Goal: Task Accomplishment & Management: Use online tool/utility

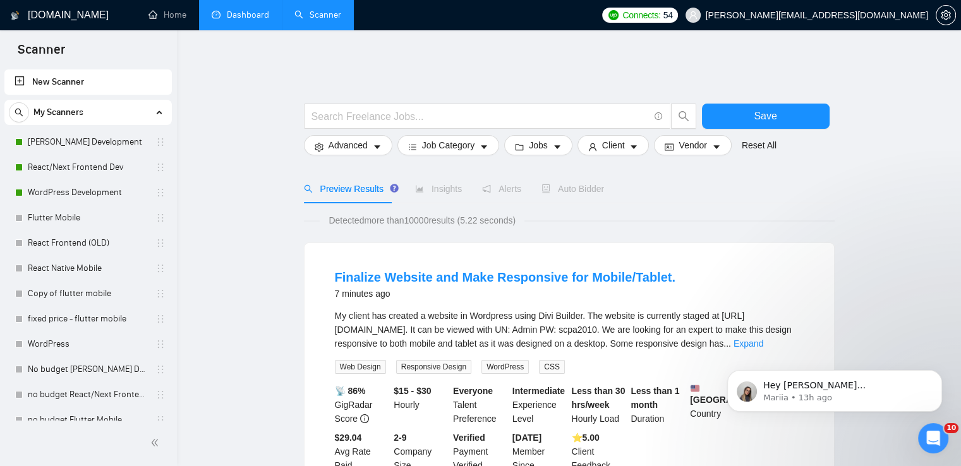
click at [256, 16] on link "Dashboard" at bounding box center [240, 14] width 57 height 11
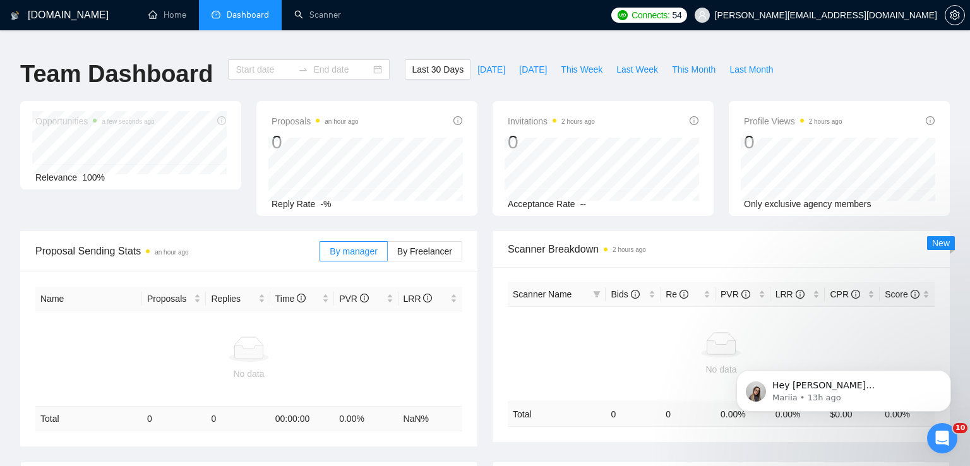
type input "[DATE]"
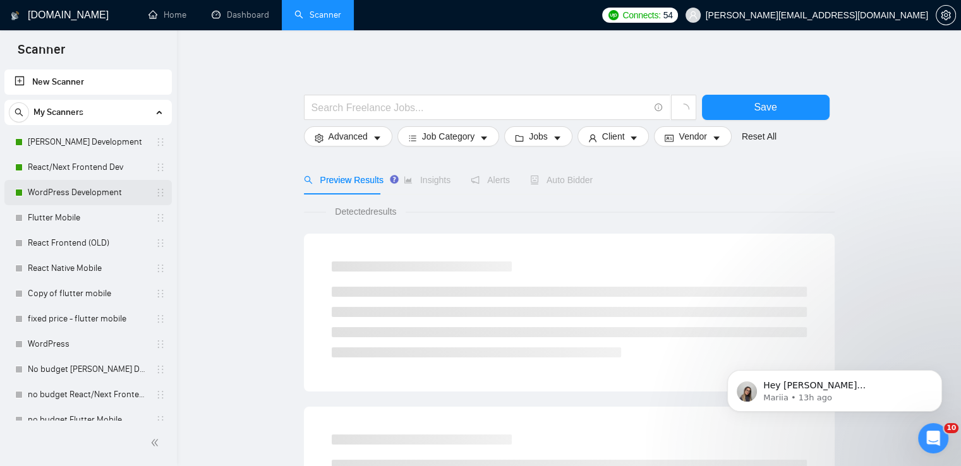
click at [99, 186] on link "WordPress Development" at bounding box center [88, 192] width 120 height 25
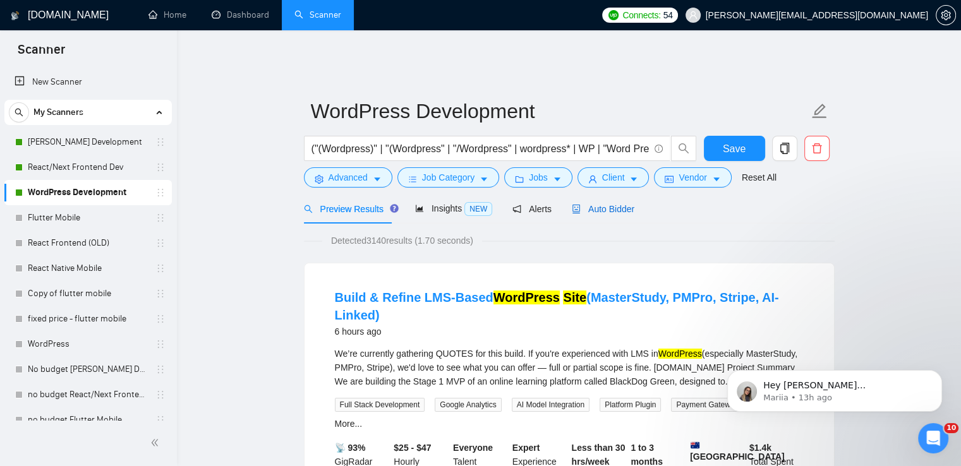
click at [618, 204] on span "Auto Bidder" at bounding box center [603, 209] width 63 height 10
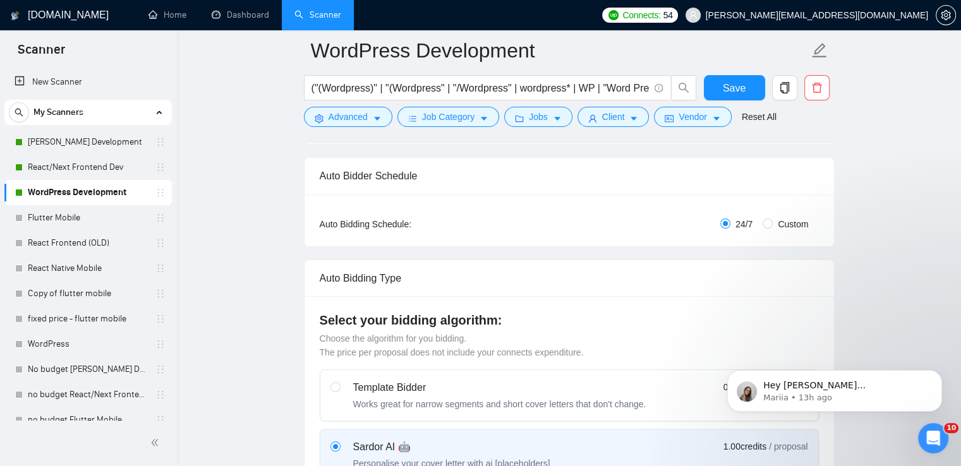
scroll to position [569, 0]
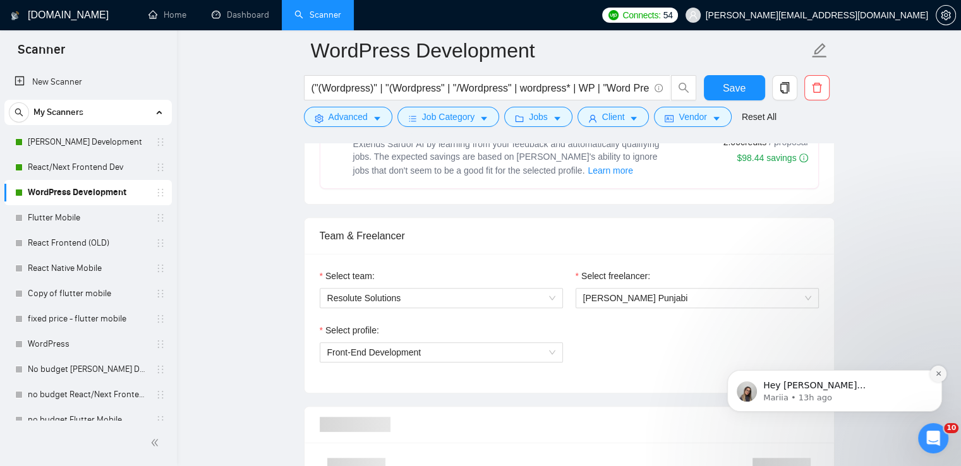
click at [942, 373] on button "Dismiss notification" at bounding box center [938, 374] width 16 height 16
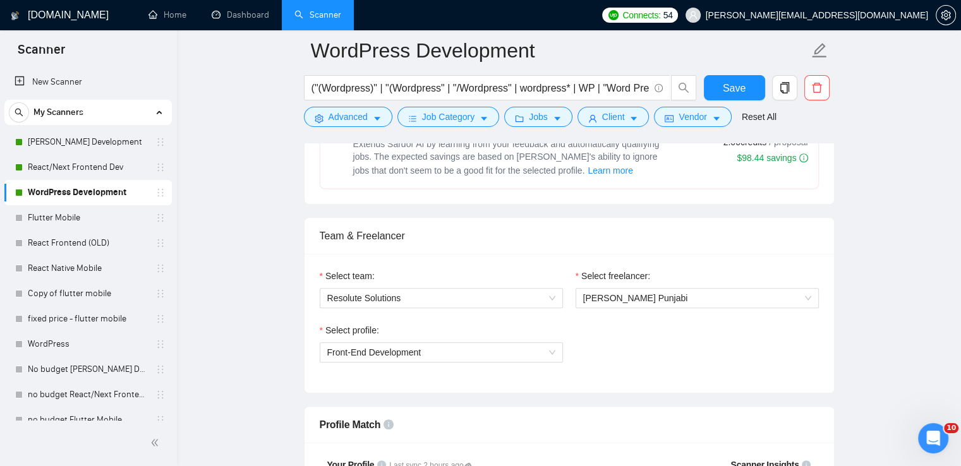
scroll to position [758, 0]
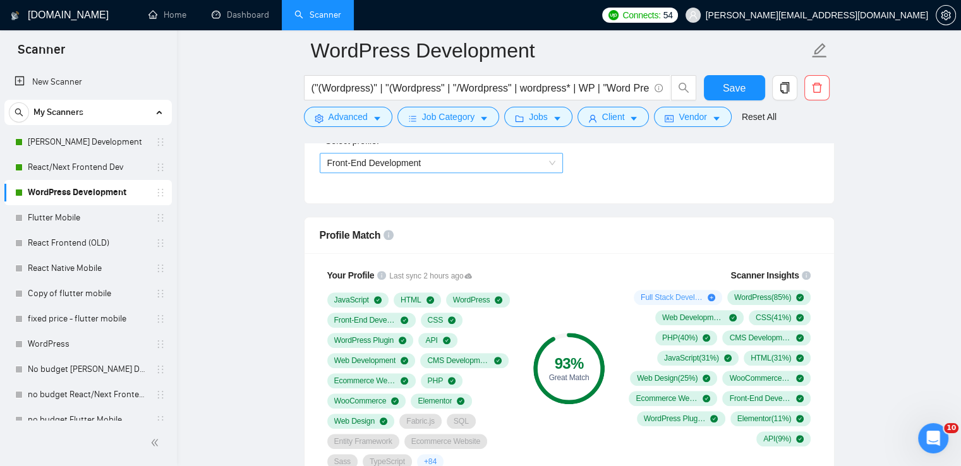
click at [535, 154] on span "Front-End Development" at bounding box center [441, 163] width 228 height 19
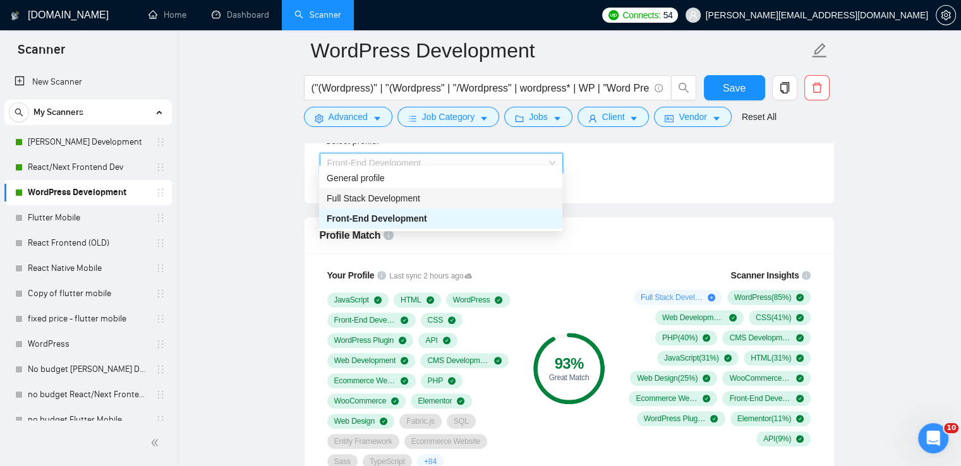
click at [407, 198] on span "Full Stack Development" at bounding box center [373, 198] width 93 height 10
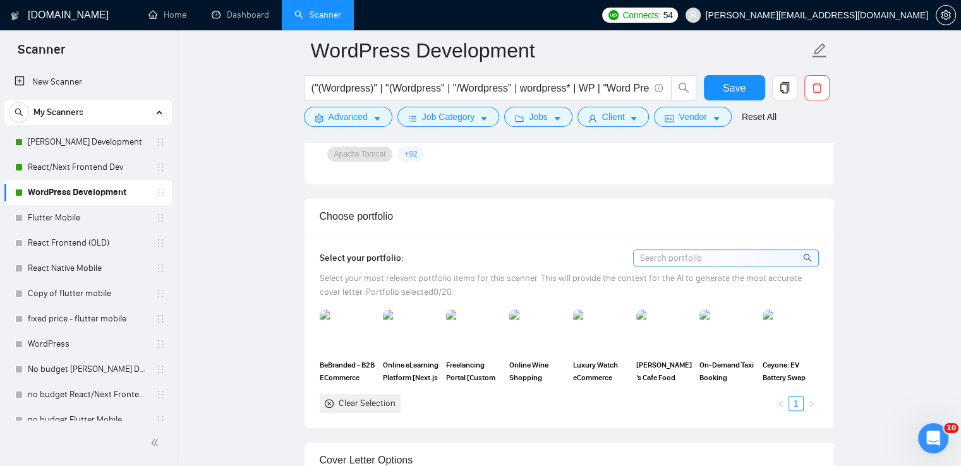
scroll to position [1074, 0]
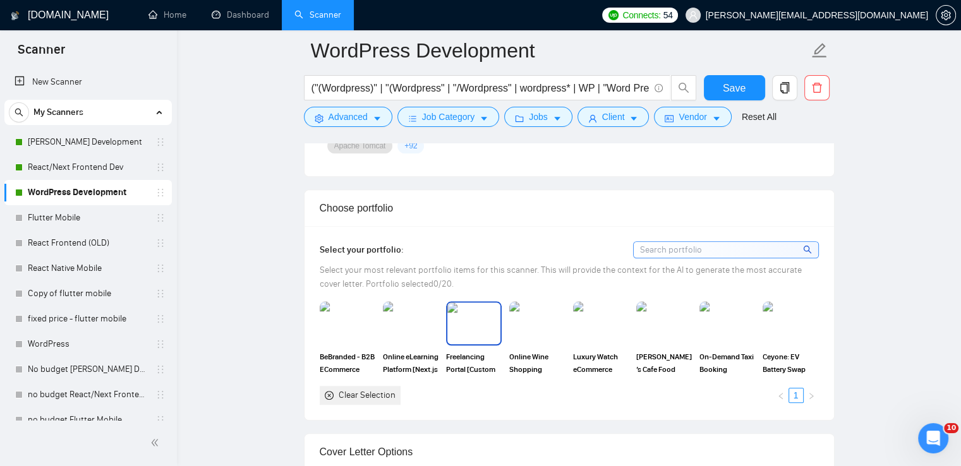
click at [478, 313] on img at bounding box center [473, 324] width 53 height 42
click at [539, 312] on img at bounding box center [536, 324] width 53 height 42
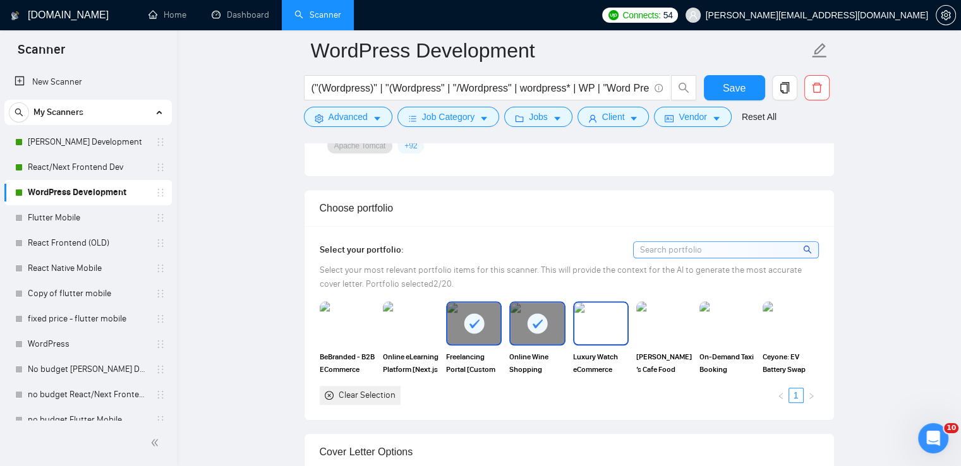
click at [598, 311] on img at bounding box center [600, 324] width 53 height 42
click at [731, 86] on span "Save" at bounding box center [734, 88] width 23 height 16
click at [740, 83] on span "Save" at bounding box center [734, 88] width 23 height 16
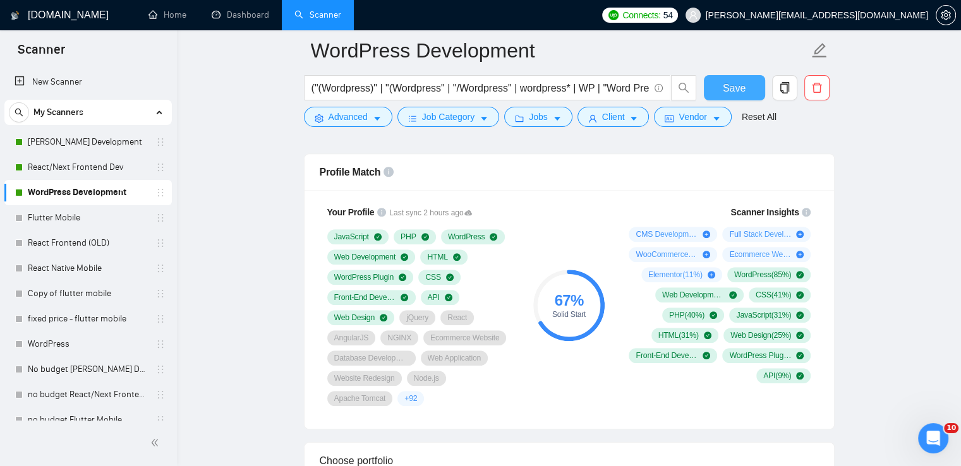
scroll to position [569, 0]
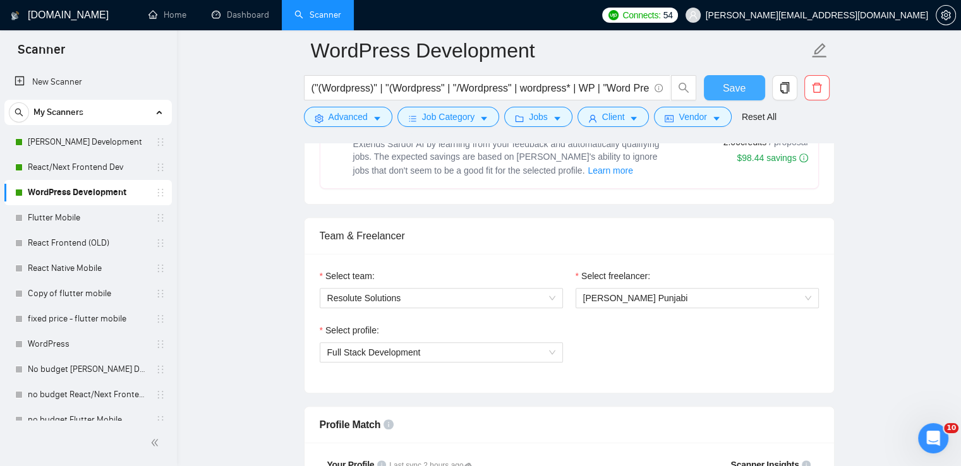
click at [739, 92] on span "Save" at bounding box center [734, 88] width 23 height 16
